Goal: Task Accomplishment & Management: Use online tool/utility

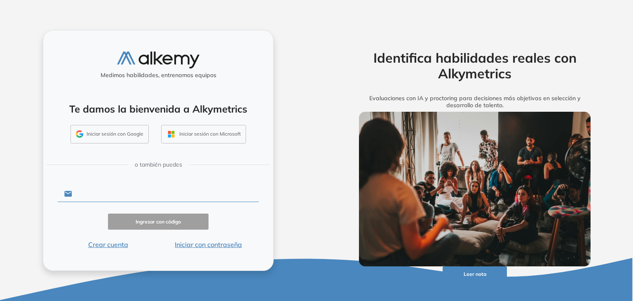
click at [204, 187] on input "text" at bounding box center [165, 194] width 187 height 16
click at [209, 164] on hr at bounding box center [230, 164] width 82 height 0
click at [198, 245] on button "Iniciar con contraseña" at bounding box center [208, 245] width 101 height 10
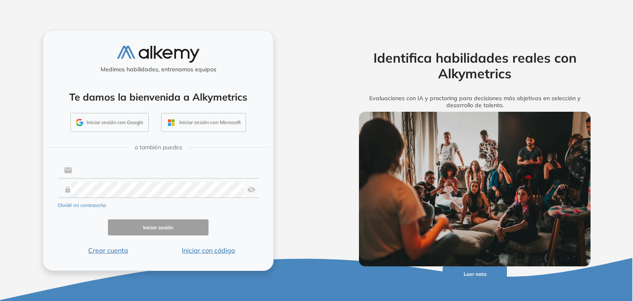
type input "**********"
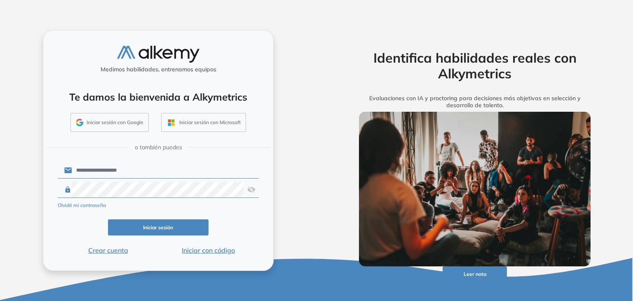
click at [251, 190] on img at bounding box center [251, 190] width 8 height 16
click at [185, 227] on button "Iniciar sesión" at bounding box center [158, 227] width 101 height 16
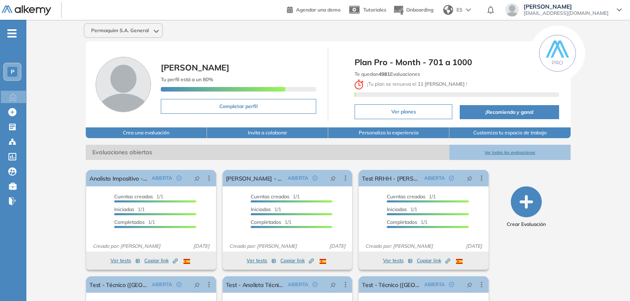
click at [10, 30] on span "-" at bounding box center [11, 32] width 9 height 7
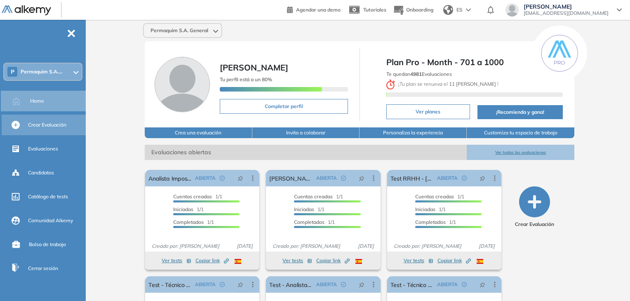
click at [52, 129] on div "Crear Evaluación" at bounding box center [56, 125] width 56 height 14
